Goal: Task Accomplishment & Management: Use online tool/utility

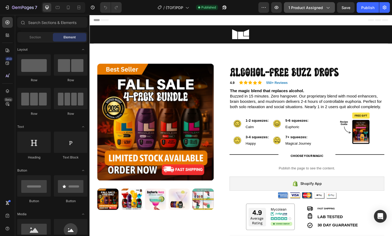
click at [315, 10] on span "1 product assigned" at bounding box center [306, 8] width 35 height 6
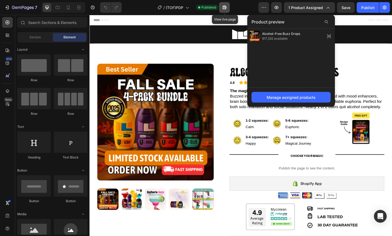
click at [224, 7] on icon "button" at bounding box center [224, 7] width 5 height 5
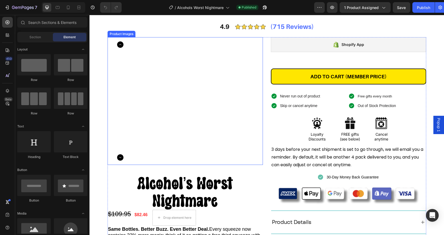
scroll to position [60, 0]
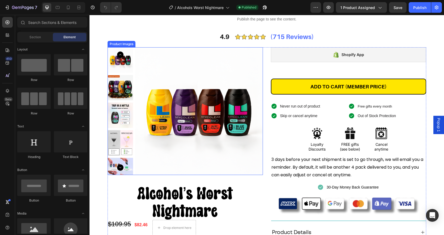
click at [218, 143] on img at bounding box center [199, 111] width 128 height 128
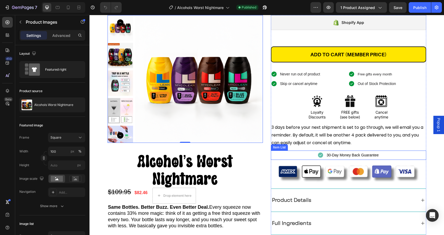
scroll to position [62, 0]
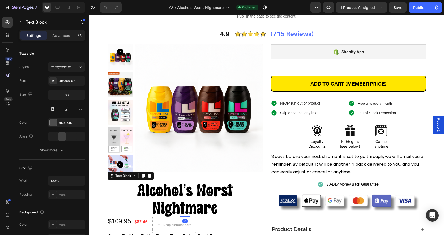
click at [182, 192] on span "Alcohol’s Worst Nightmare" at bounding box center [185, 199] width 96 height 36
click at [204, 147] on img at bounding box center [199, 108] width 128 height 128
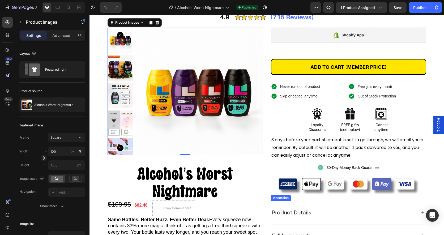
scroll to position [0, 0]
